Goal: Task Accomplishment & Management: Manage account settings

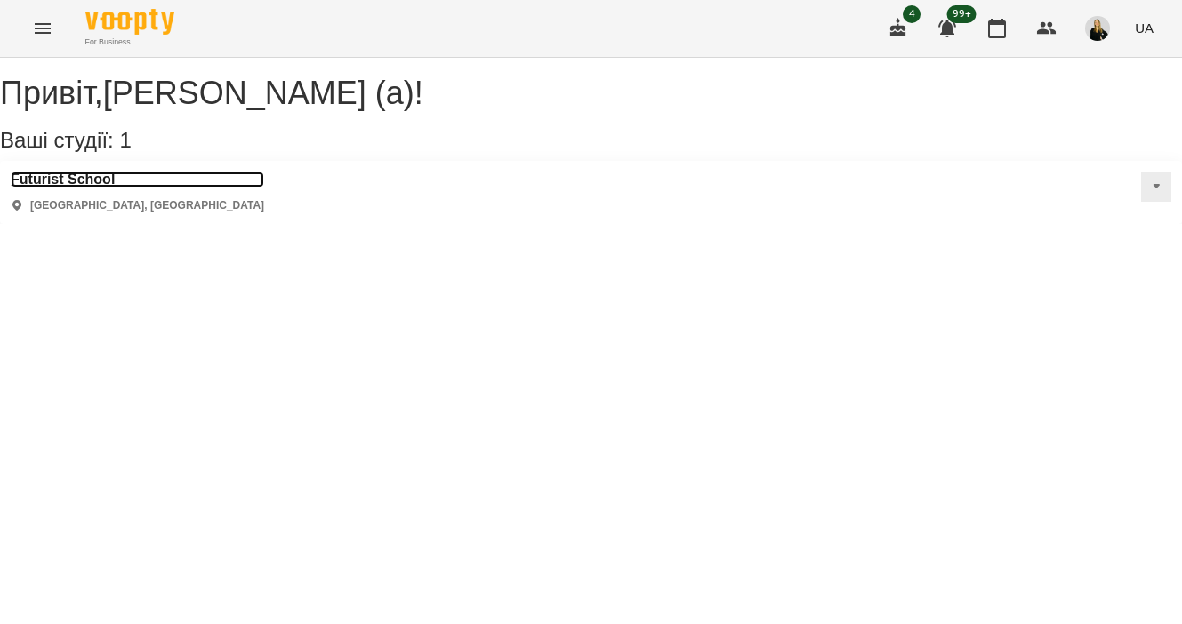
click at [91, 188] on h3 "Futurist School" at bounding box center [137, 180] width 253 height 16
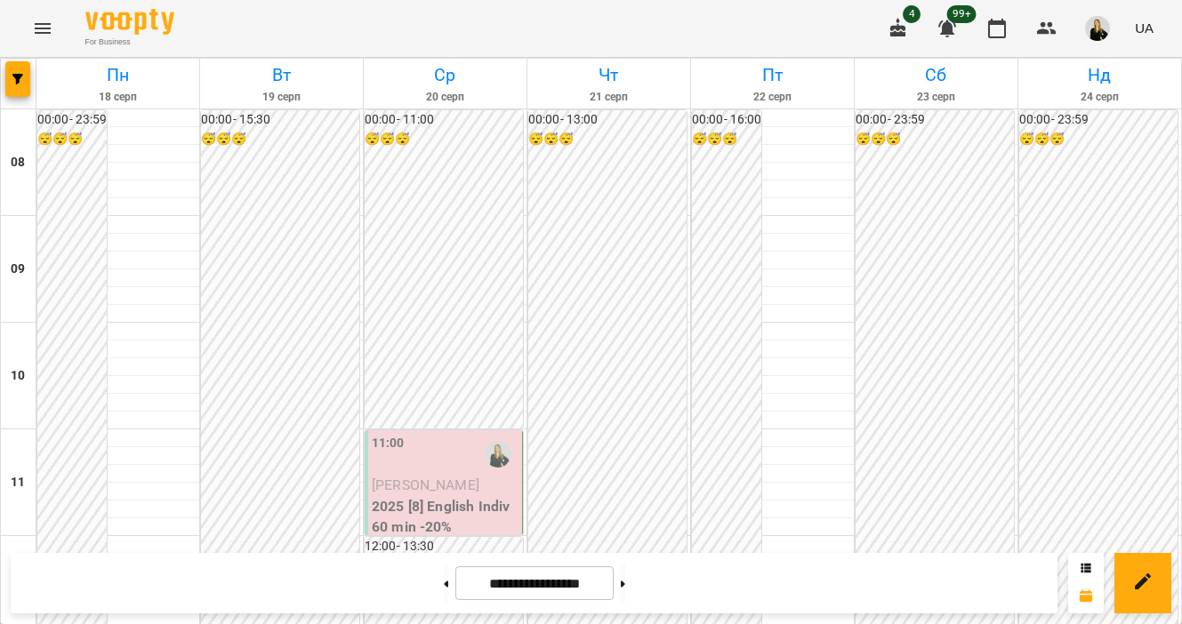
scroll to position [243, 0]
click at [417, 434] on div "11:00" at bounding box center [445, 454] width 147 height 41
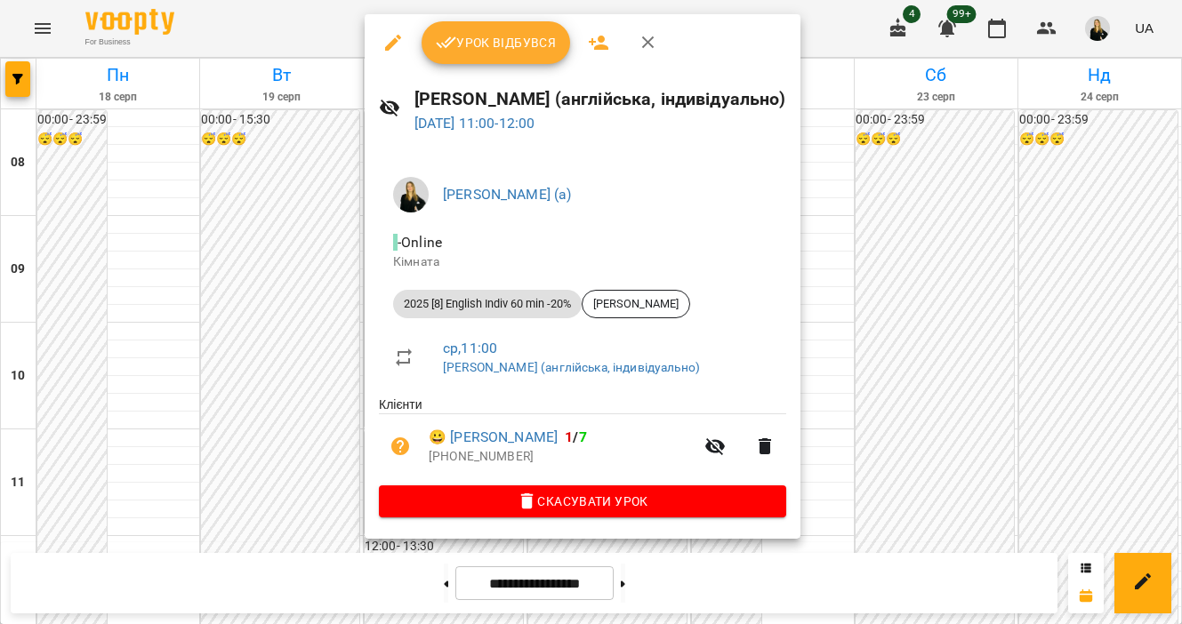
click at [478, 36] on span "Урок відбувся" at bounding box center [496, 42] width 121 height 21
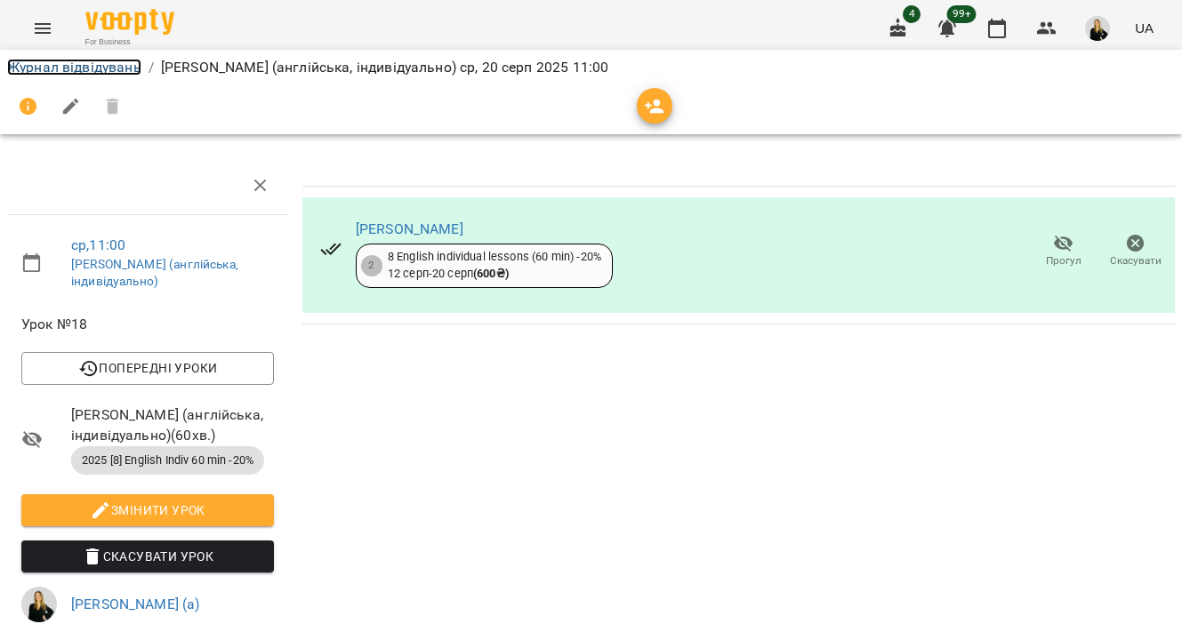
click at [95, 67] on link "Журнал відвідувань" at bounding box center [74, 67] width 134 height 17
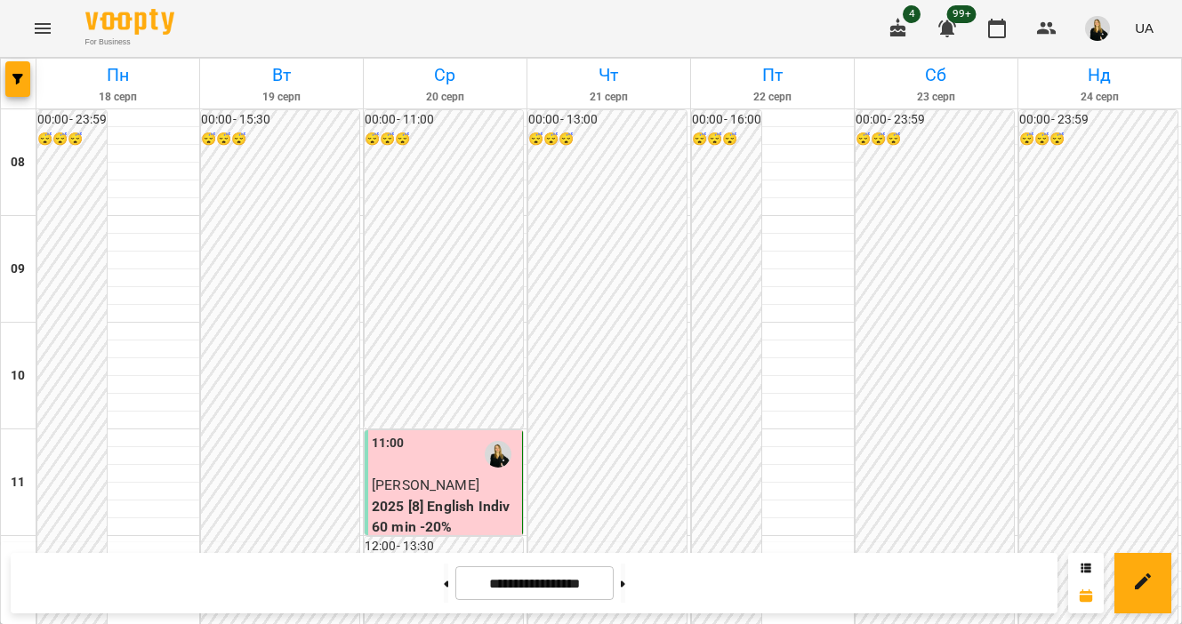
scroll to position [568, 0]
